Goal: Task Accomplishment & Management: Use online tool/utility

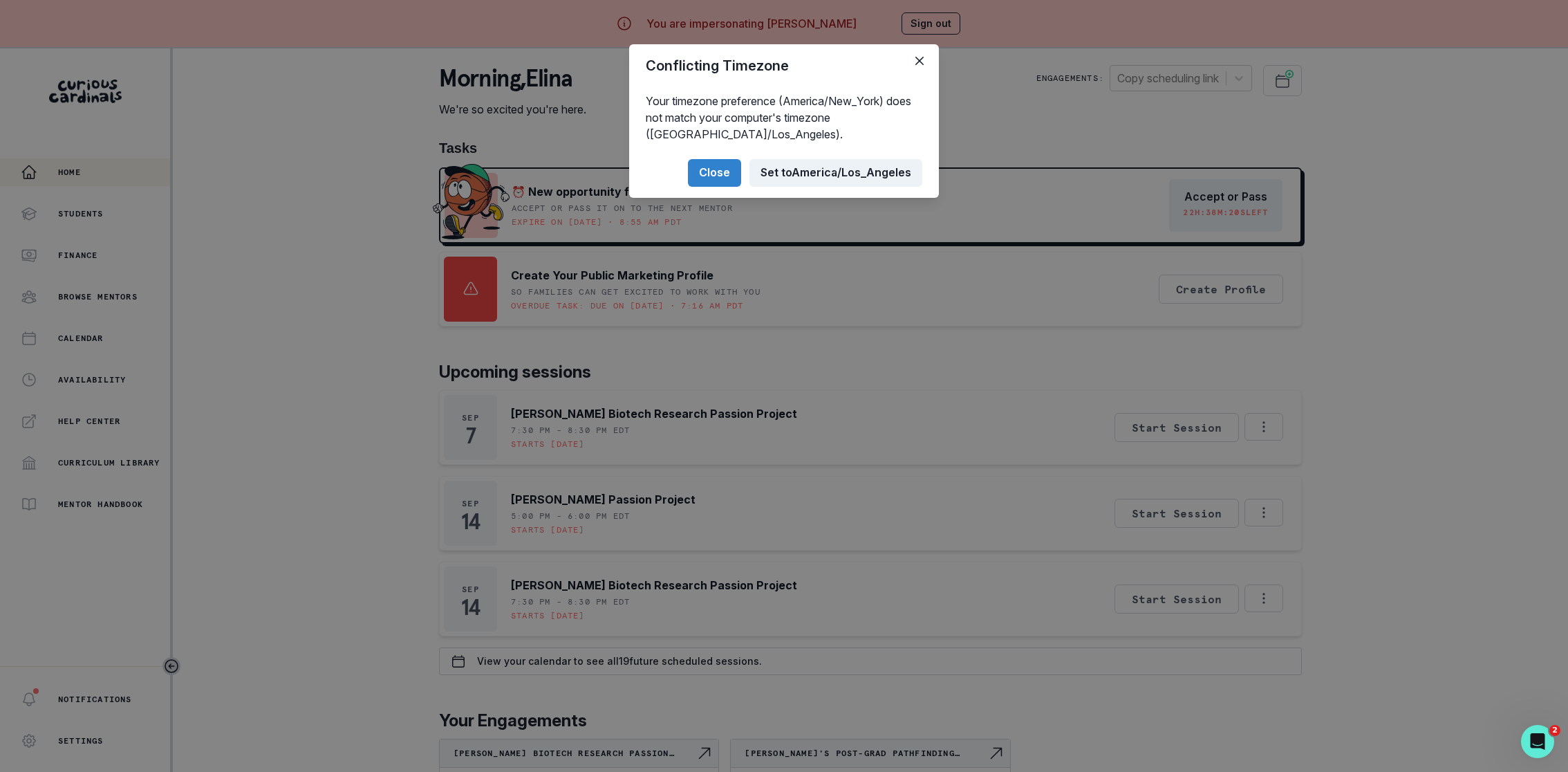
click at [829, 170] on button "Set to [GEOGRAPHIC_DATA]/Los_Angeles" at bounding box center [836, 173] width 173 height 28
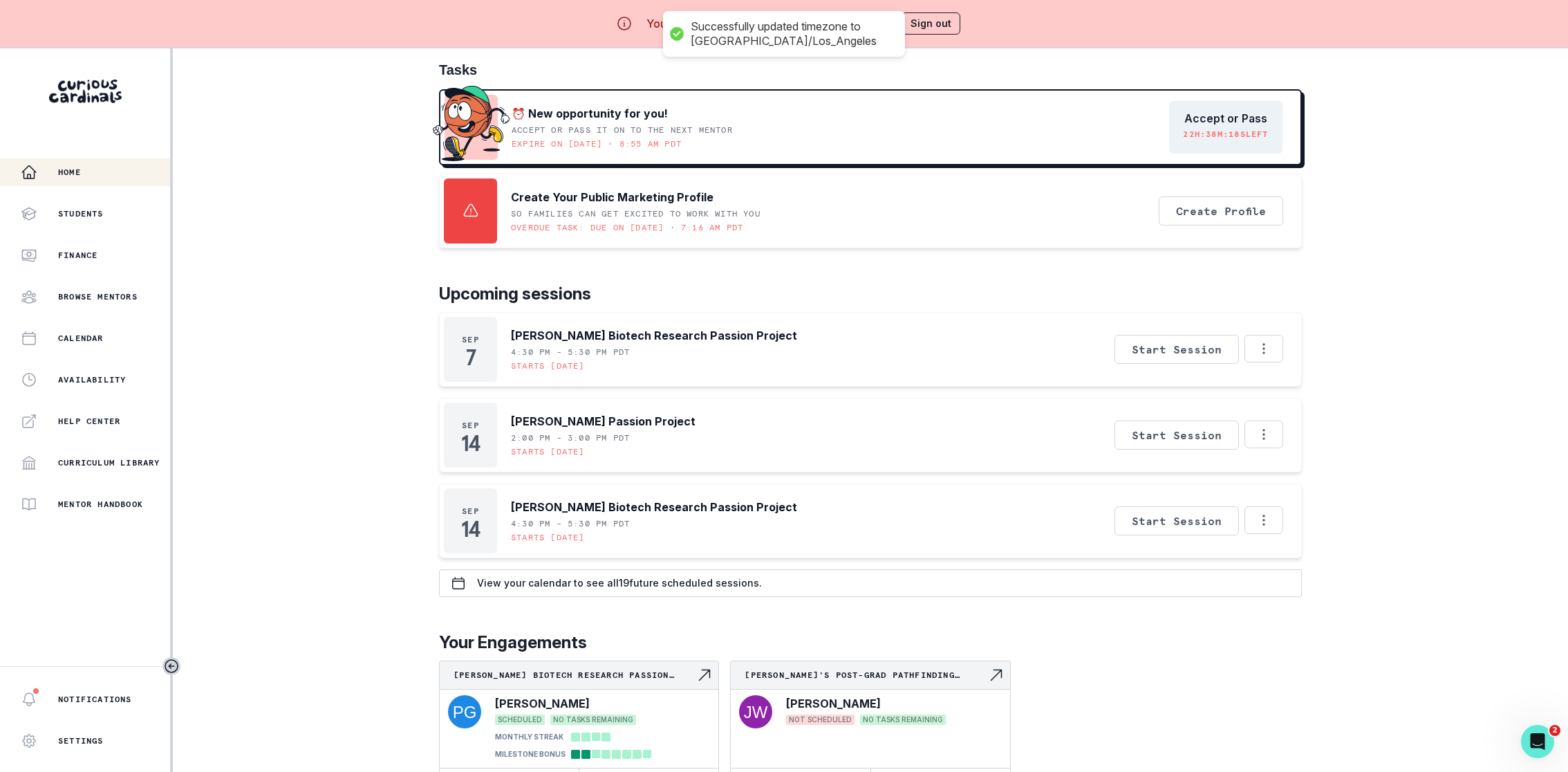
scroll to position [48, 0]
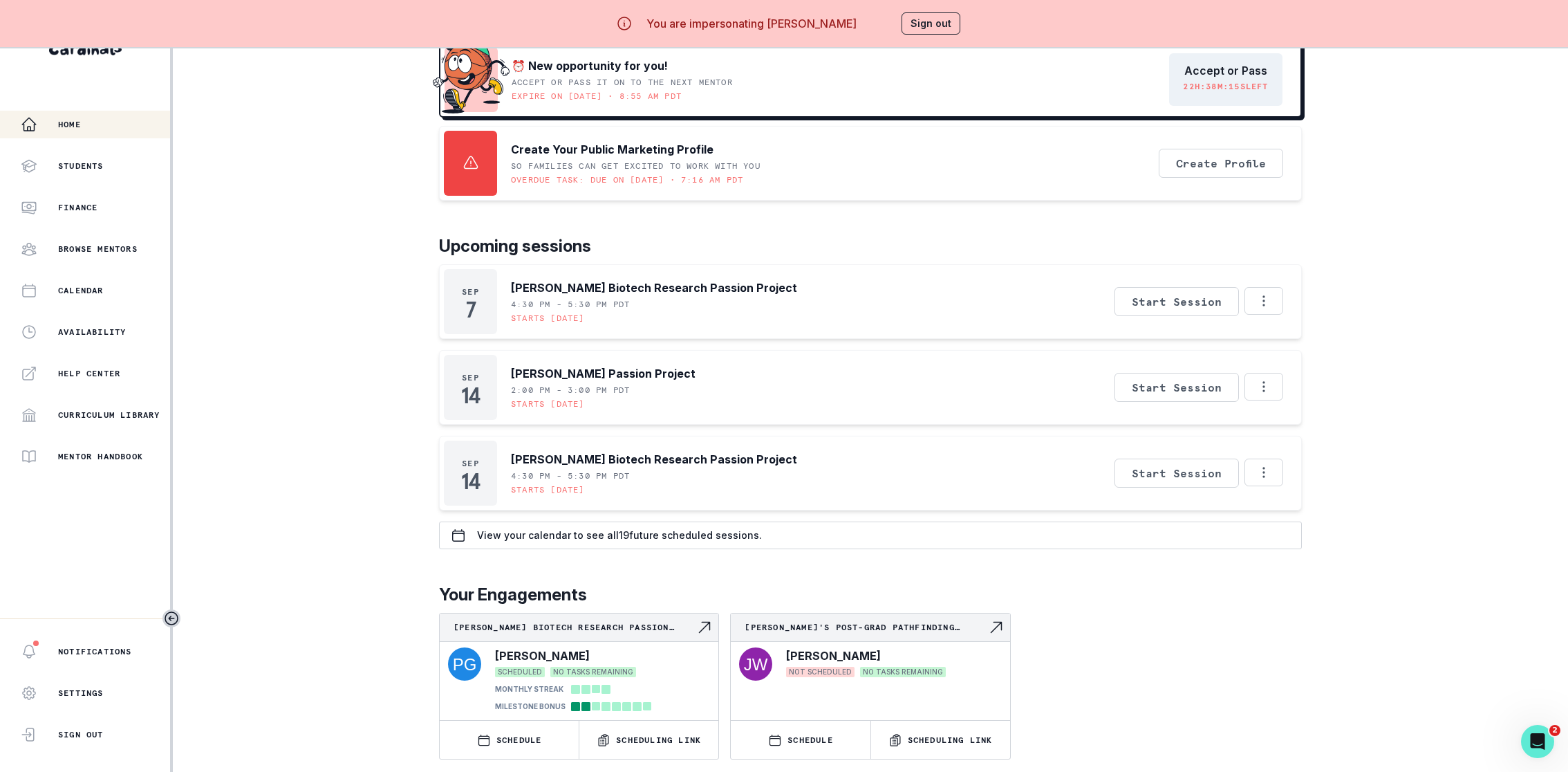
click at [1125, 621] on div "[PERSON_NAME] Biotech Research Passion Project [PERSON_NAME] SCHEDULED NO TASKS…" at bounding box center [870, 686] width 863 height 147
click at [686, 531] on p "View your calendar to see all 19 future scheduled sessions." at bounding box center [619, 535] width 285 height 11
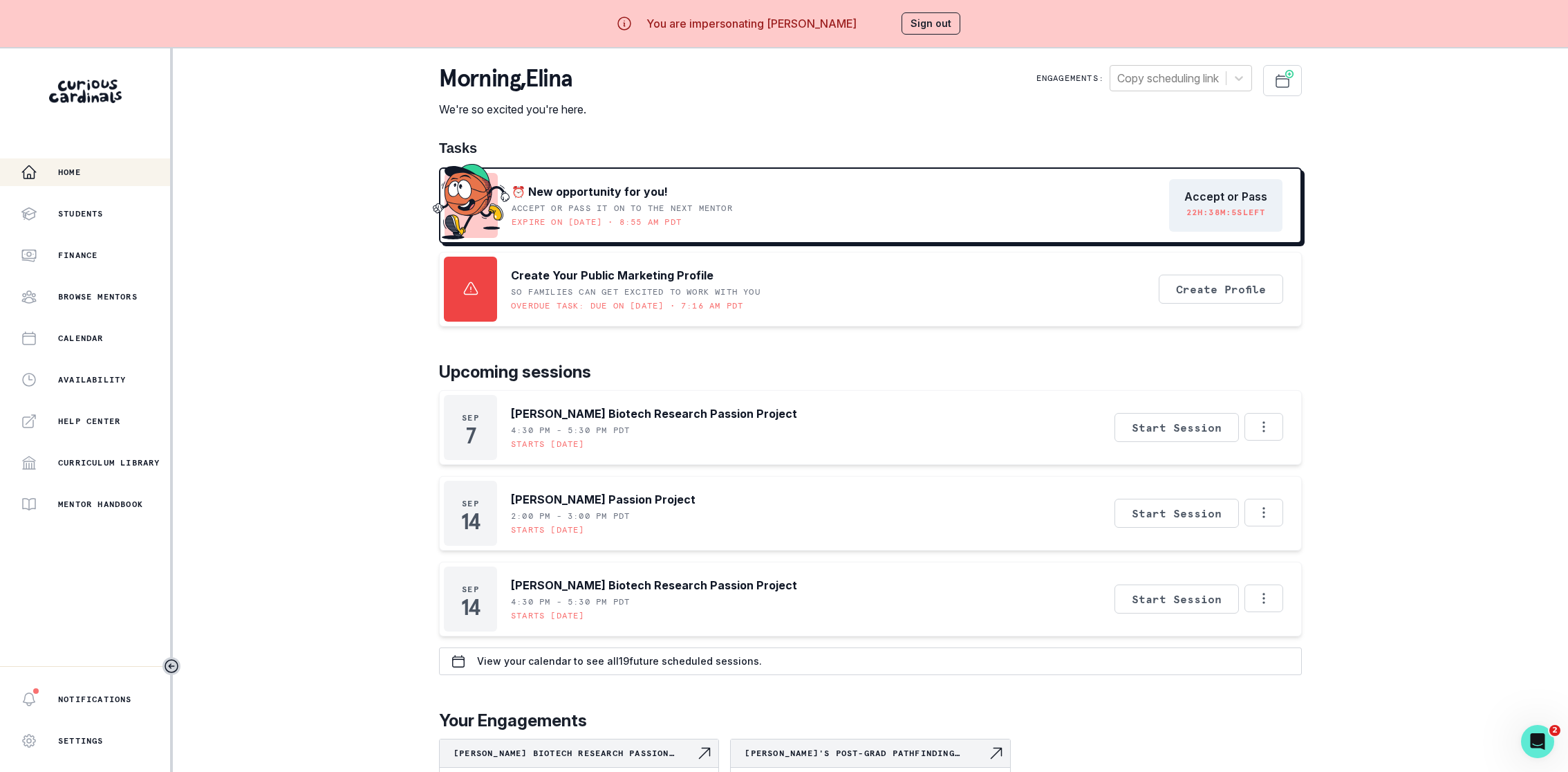
click at [1334, 251] on div "Home Students Finance Browse Mentors Calendar Availability Help Center Curricul…" at bounding box center [784, 434] width 1568 height 772
click at [1249, 210] on p "22 H: 38 M: 3 S left" at bounding box center [1226, 212] width 80 height 11
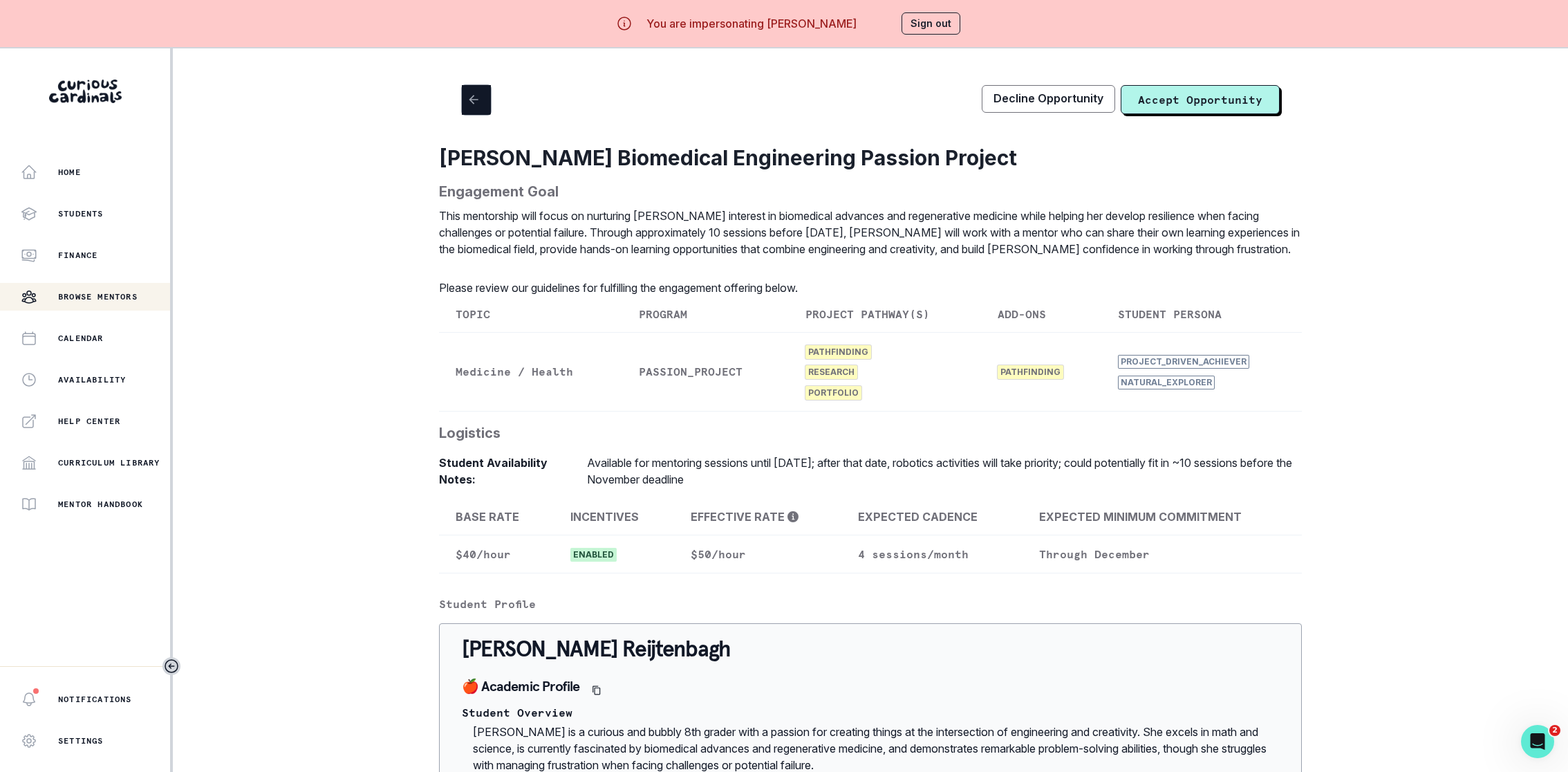
click at [476, 98] on icon "button" at bounding box center [473, 99] width 14 height 14
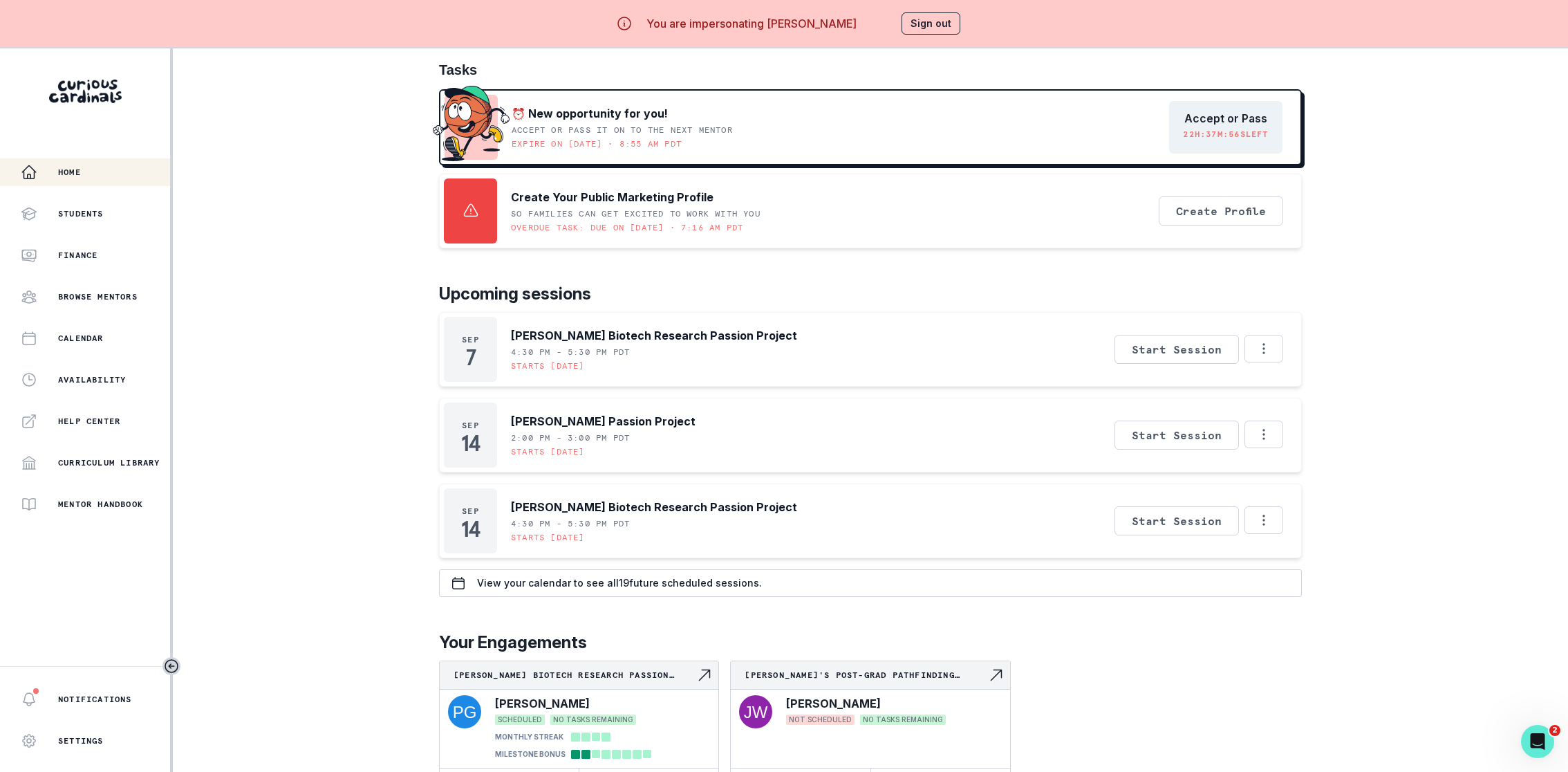
scroll to position [48, 0]
